Goal: Find specific fact: Find contact information

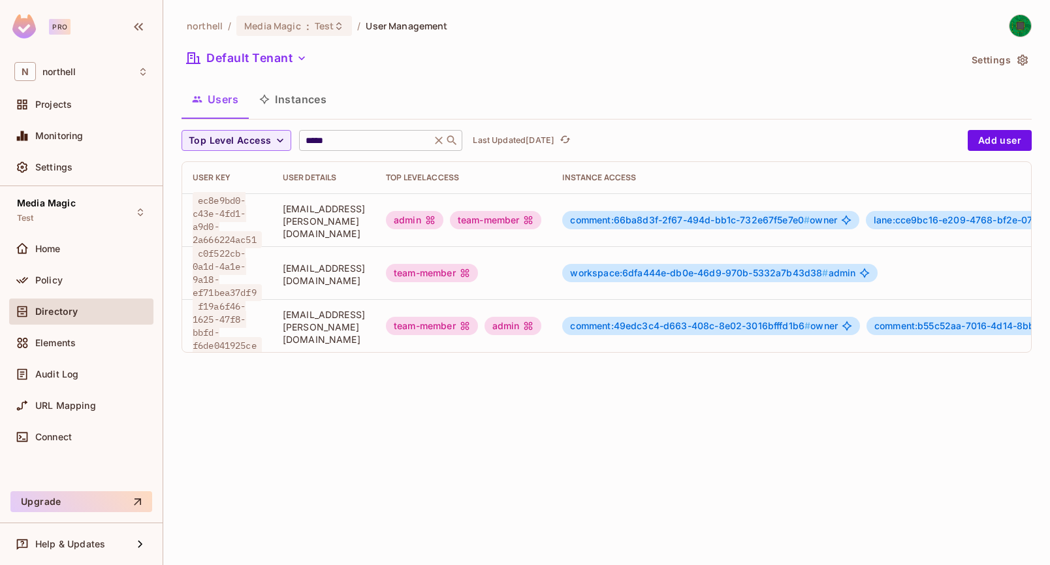
click at [373, 138] on input "*****" at bounding box center [365, 140] width 124 height 13
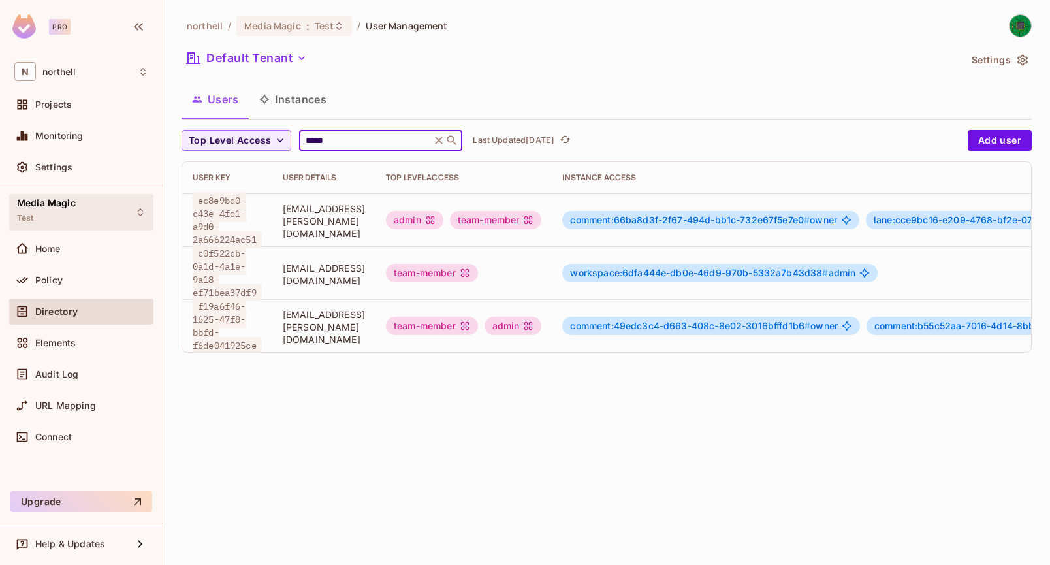
click at [80, 225] on div "Media Magic Test" at bounding box center [81, 212] width 144 height 36
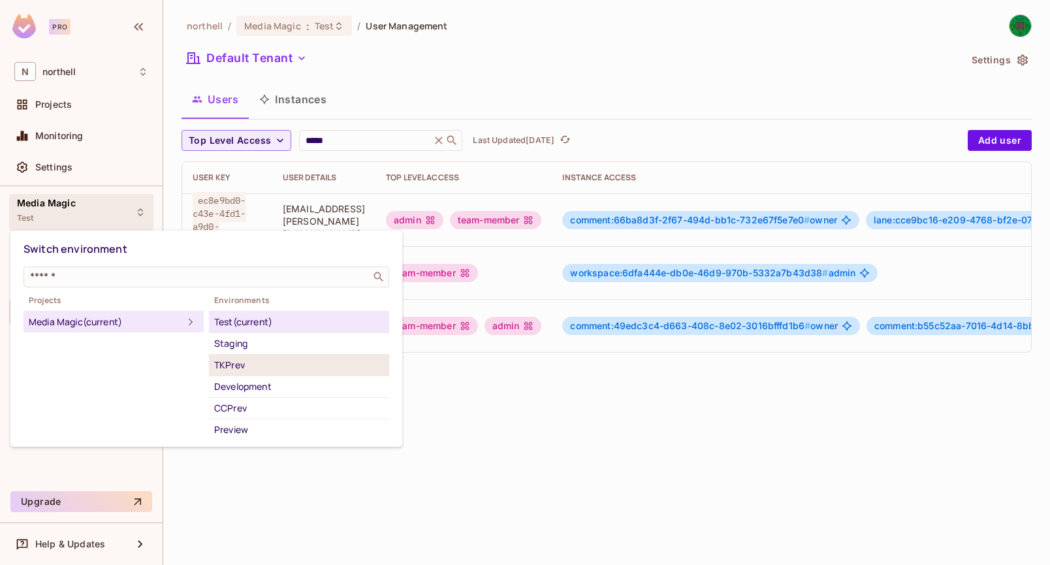
click at [249, 368] on div "TKPrev" at bounding box center [299, 365] width 170 height 16
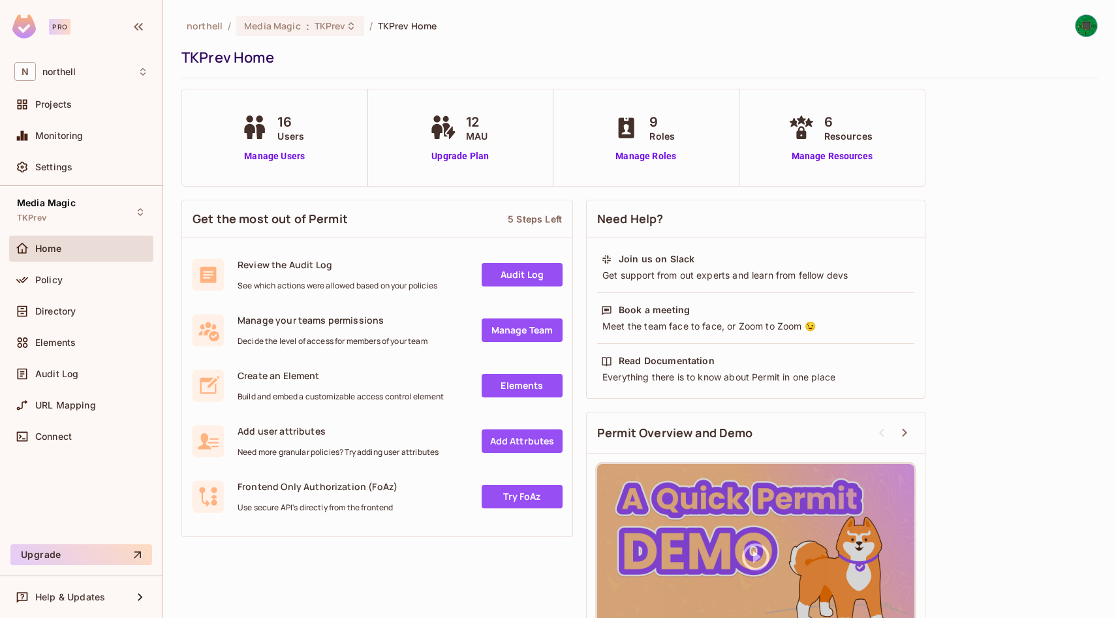
click at [290, 147] on div "16 Users Manage Users" at bounding box center [274, 137] width 72 height 51
click at [283, 153] on link "Manage Users" at bounding box center [274, 156] width 72 height 14
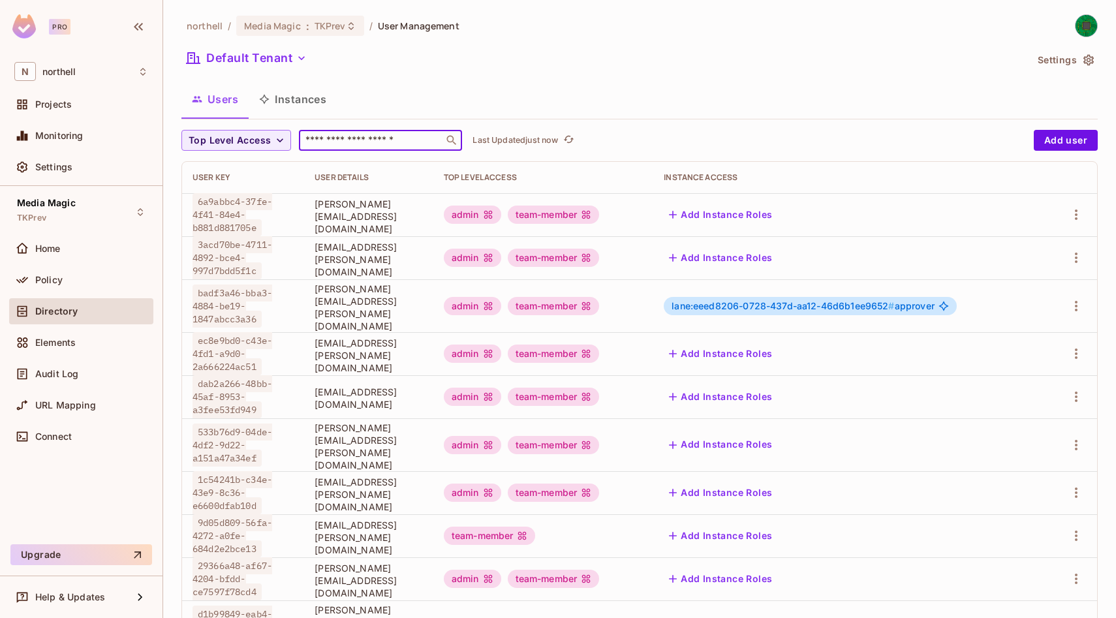
click at [395, 142] on input "text" at bounding box center [371, 140] width 137 height 13
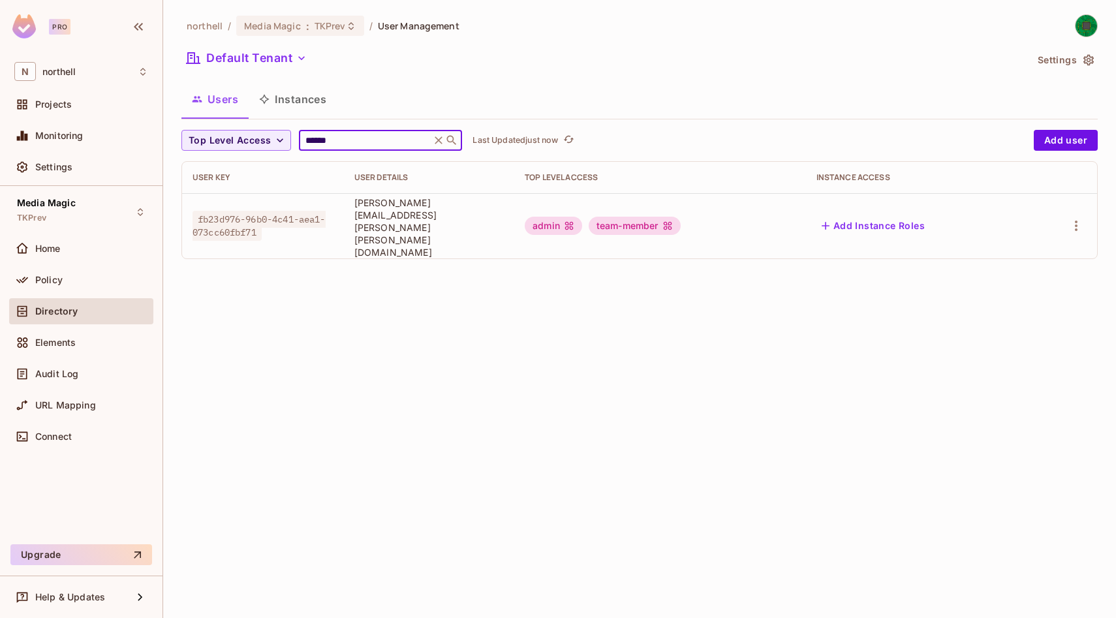
type input "******"
drag, startPoint x: 353, startPoint y: 216, endPoint x: 502, endPoint y: 219, distance: 149.5
click at [502, 219] on span "Kellie.Poling-Lula@hhglobal.com" at bounding box center [428, 227] width 149 height 62
copy span "Kellie.Poling-Lula@hhglobal.com"
click at [480, 313] on div "northell / Media Magic : TKPrev / User Management Default Tenant Settings Users…" at bounding box center [639, 309] width 953 height 618
